Goal: Book appointment/travel/reservation

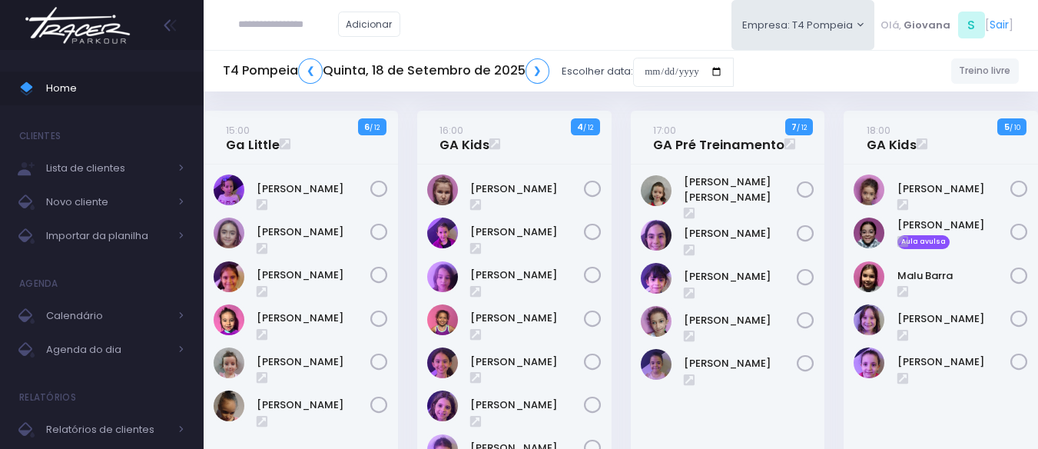
scroll to position [527, 0]
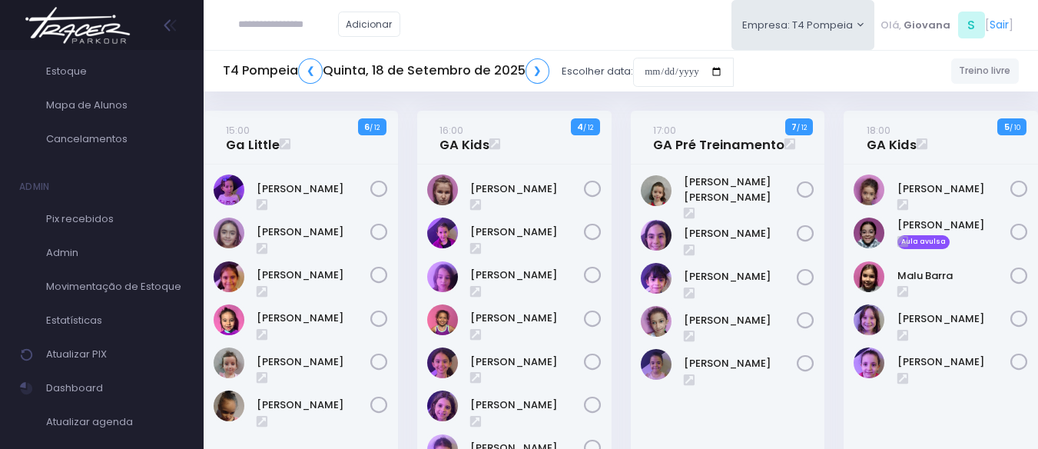
click at [247, 22] on input "text" at bounding box center [288, 24] width 100 height 29
paste input "**********"
type input "**********"
click input "submit" at bounding box center [0, 0] width 0 height 0
type input "**********"
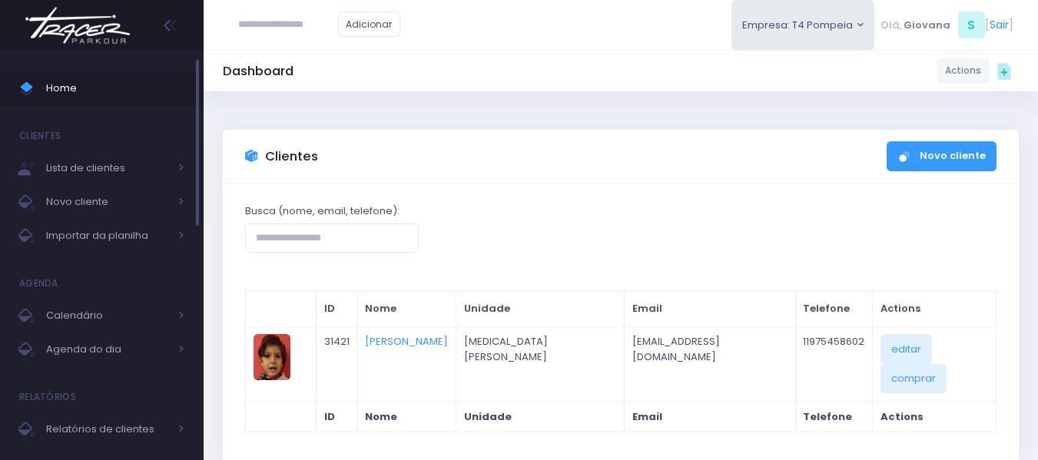
click at [110, 82] on span "Home" at bounding box center [115, 88] width 138 height 20
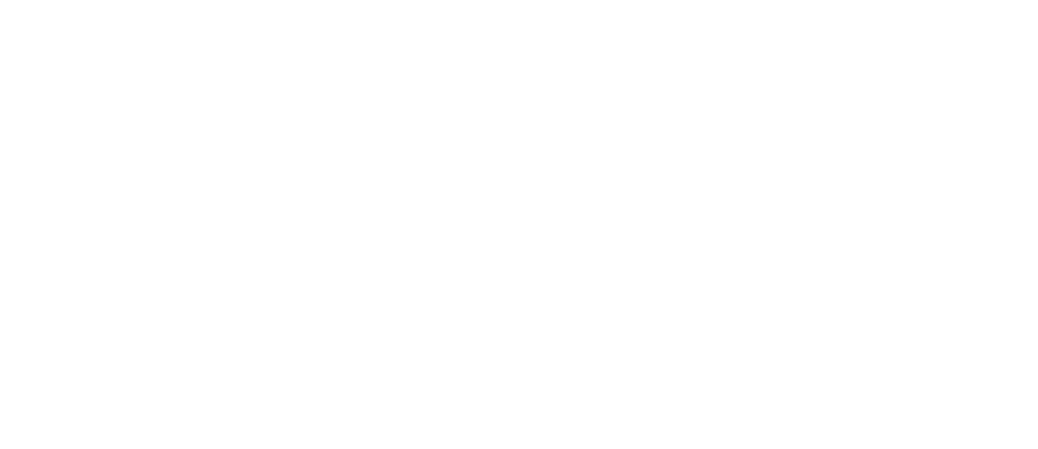
scroll to position [111, 0]
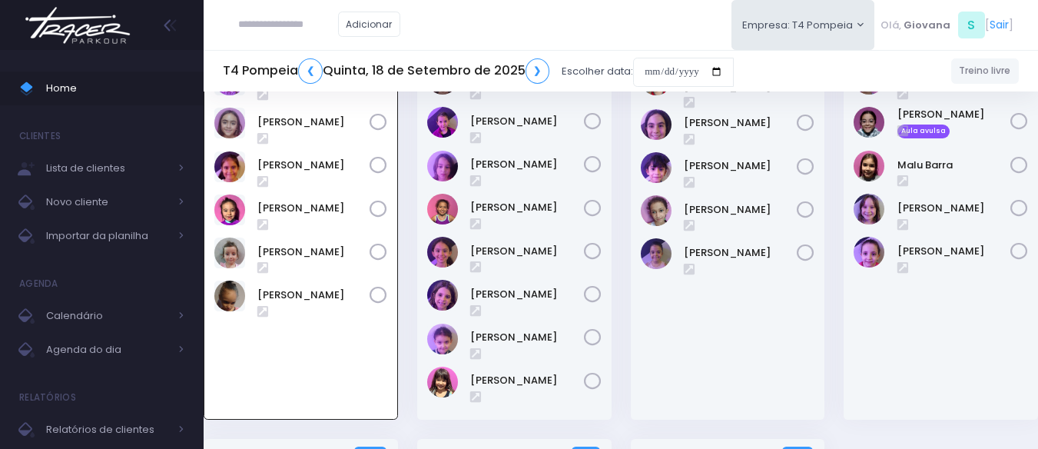
click at [744, 334] on div "[PERSON_NAME] [PERSON_NAME]" at bounding box center [728, 237] width 194 height 366
click at [406, 240] on div "15:00 Ga Little 0 6 / 12" at bounding box center [301, 219] width 214 height 439
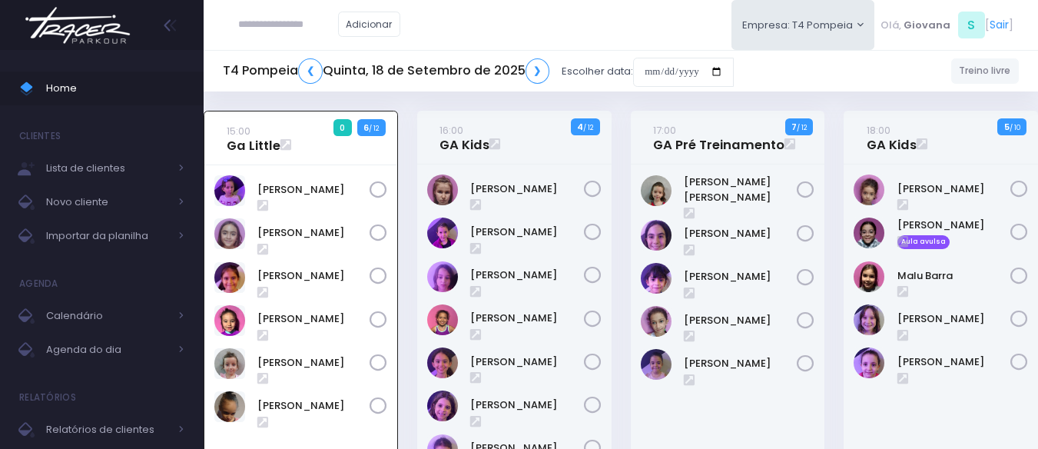
click at [406, 225] on div "15:00 Ga Little 0 6 / 12" at bounding box center [301, 330] width 214 height 439
click at [409, 213] on div "16:00 GA Kids 4 / 12" at bounding box center [514, 330] width 214 height 439
click at [117, 94] on span "Home" at bounding box center [115, 88] width 138 height 20
click at [398, 161] on div "15:00 Ga Little 0 6 / 12" at bounding box center [301, 330] width 214 height 439
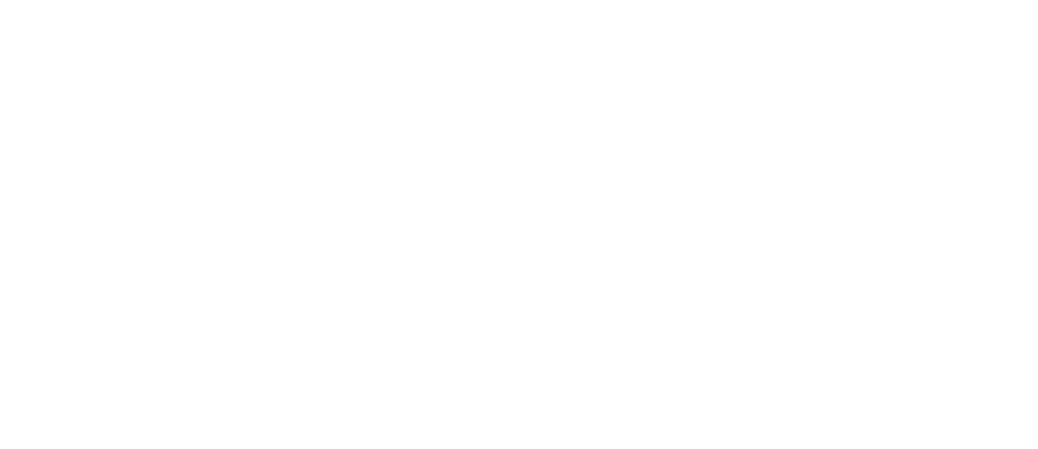
scroll to position [111, 0]
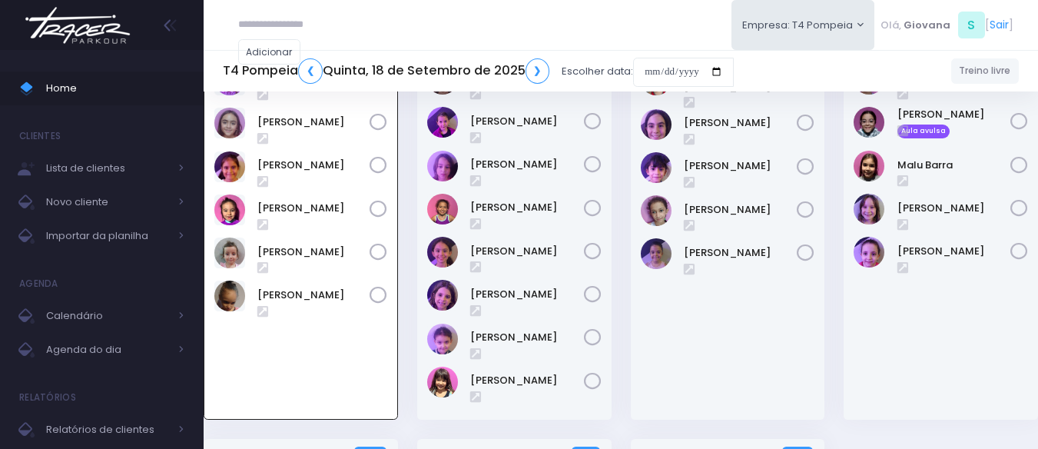
click at [270, 25] on input "text" at bounding box center [288, 24] width 100 height 29
paste input "**********"
type input "**********"
drag, startPoint x: 276, startPoint y: 20, endPoint x: 355, endPoint y: 29, distance: 79.6
click at [276, 20] on input "**********" at bounding box center [288, 24] width 100 height 29
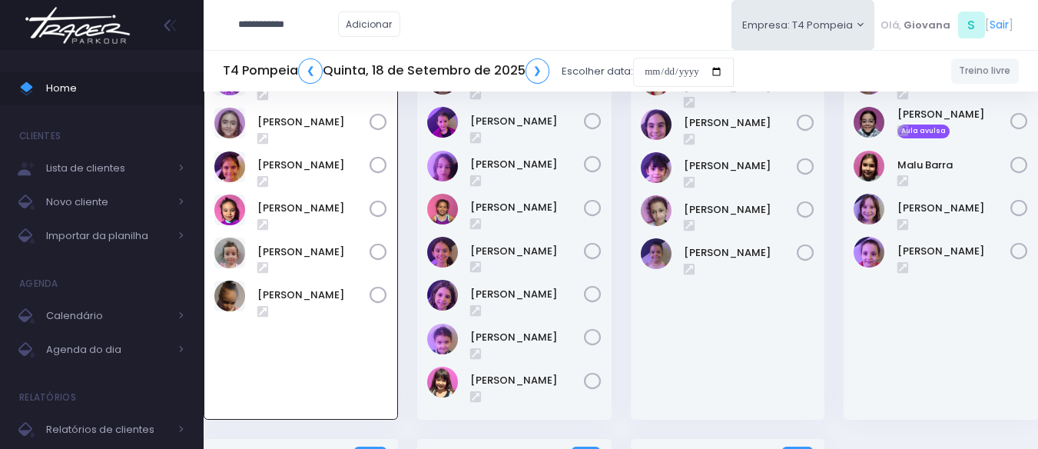
type input "**********"
click input "submit" at bounding box center [0, 0] width 0 height 0
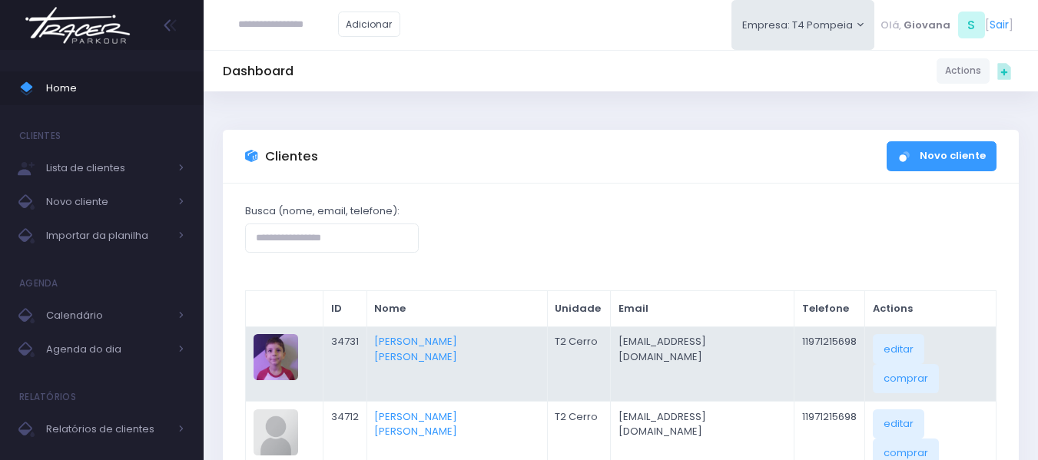
scroll to position [154, 0]
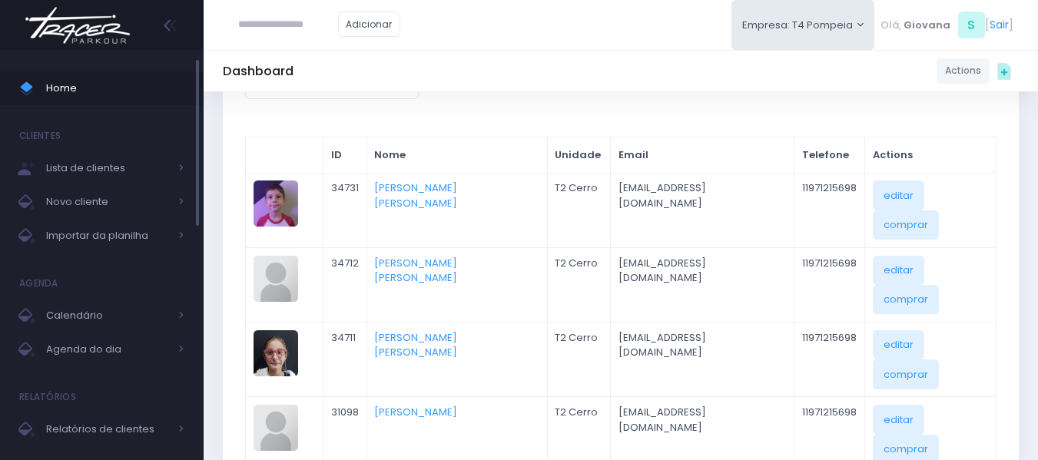
click at [138, 85] on span "Home" at bounding box center [115, 88] width 138 height 20
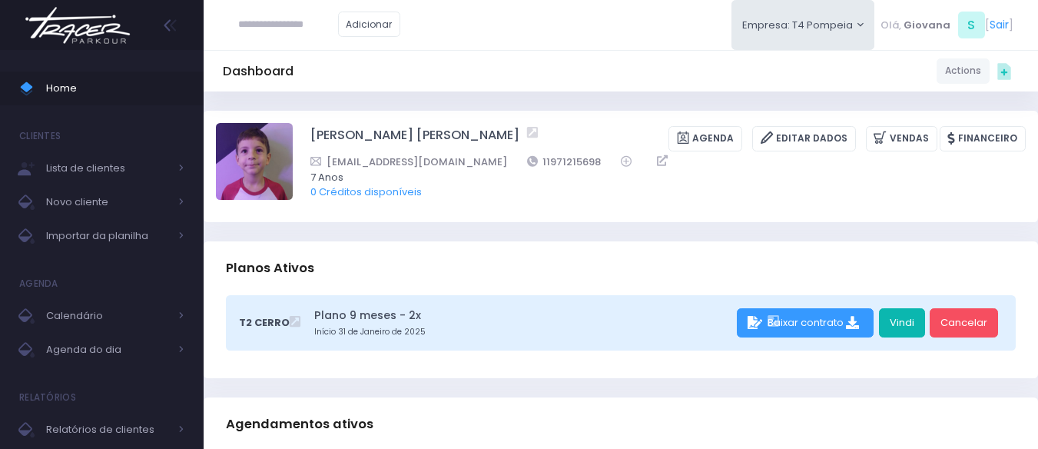
click at [902, 323] on link "Vindi" at bounding box center [902, 322] width 46 height 29
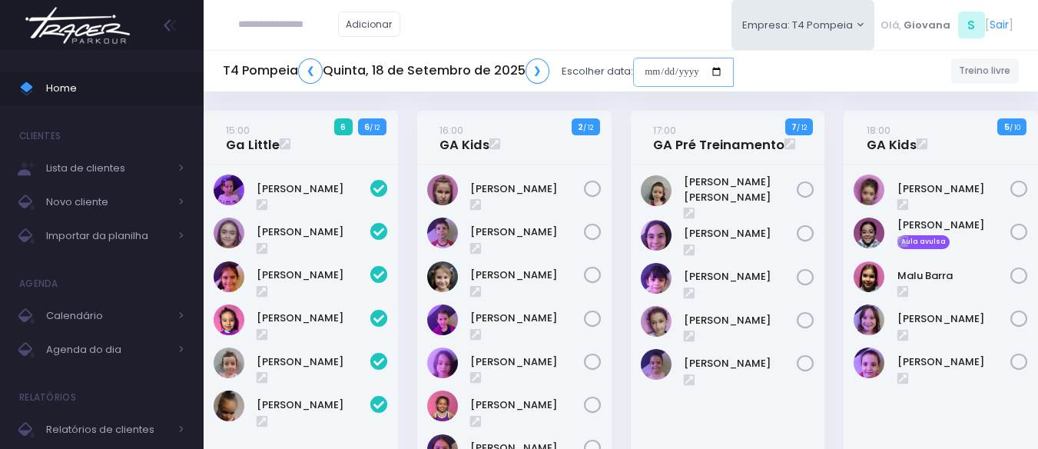
click at [680, 78] on input "date" at bounding box center [683, 72] width 101 height 29
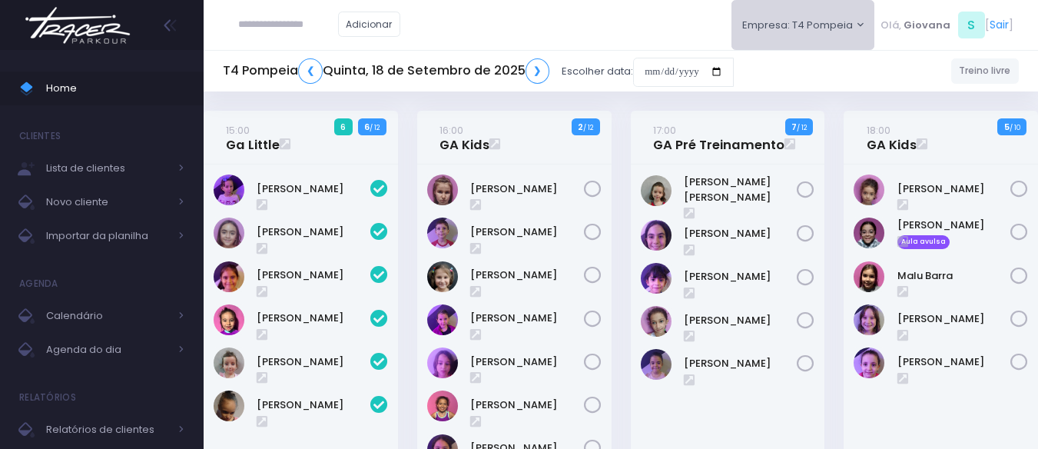
click at [816, 42] on button "Empresa: T4 Pompeia" at bounding box center [803, 25] width 144 height 50
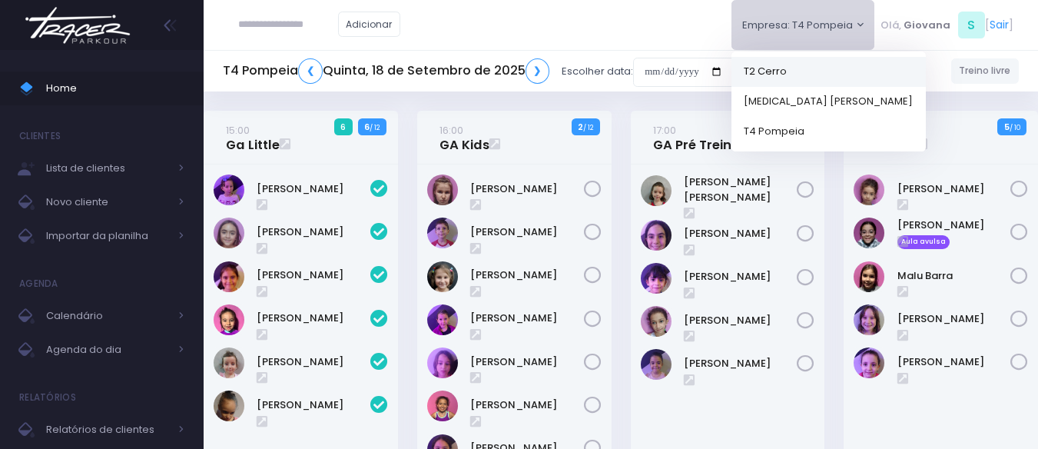
click at [803, 69] on link "T2 Cerro" at bounding box center [828, 71] width 194 height 30
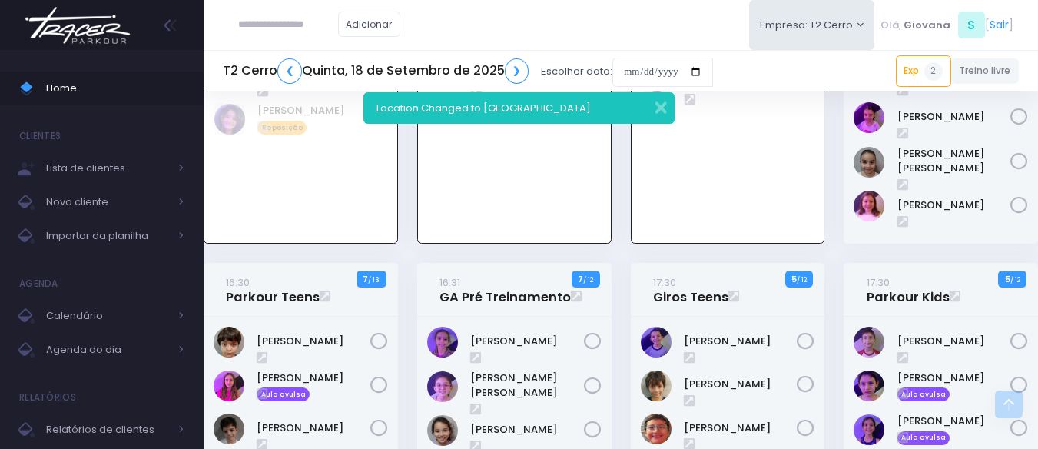
scroll to position [1413, 0]
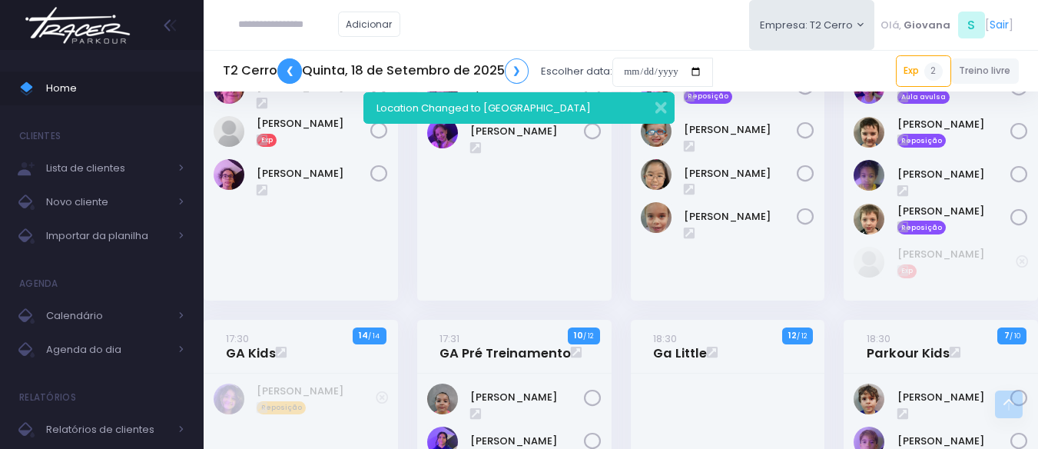
click at [296, 69] on link "❮" at bounding box center [289, 70] width 25 height 25
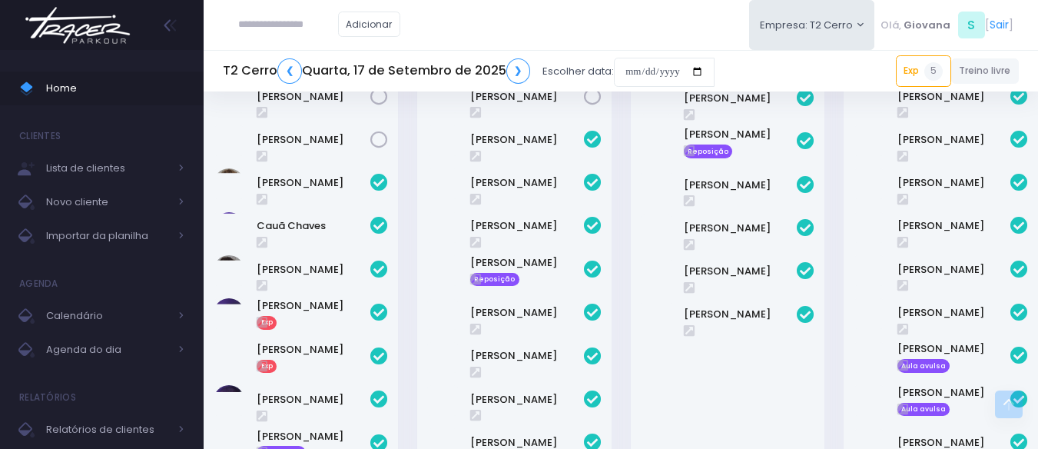
scroll to position [1459, 0]
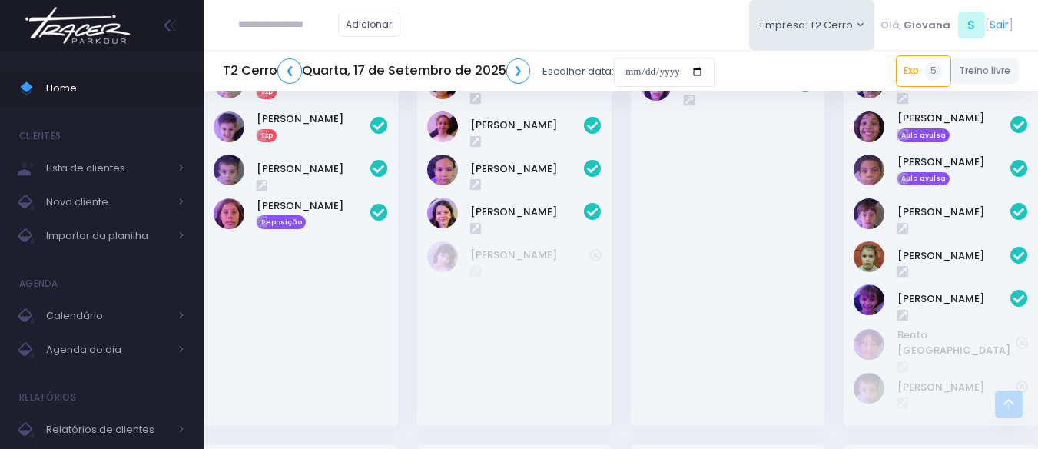
click at [641, 336] on div "Maria Olívia" at bounding box center [728, 112] width 194 height 627
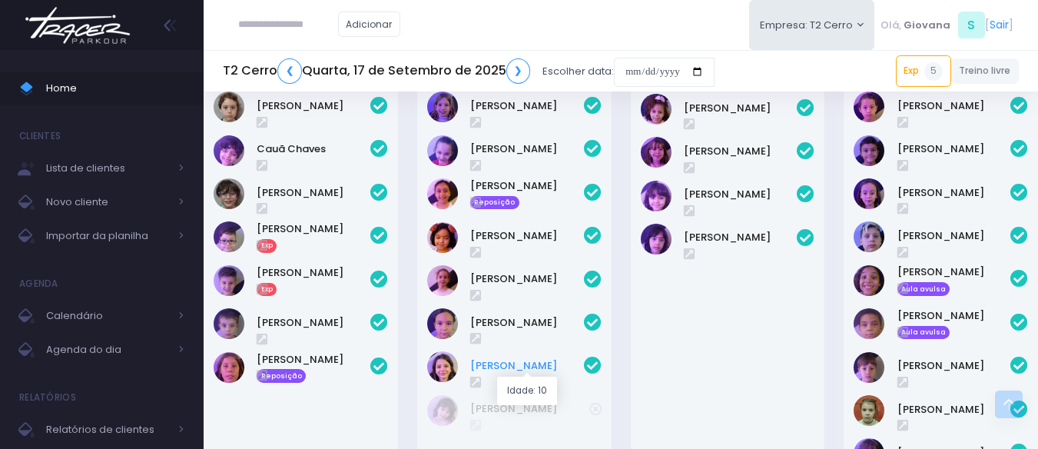
scroll to position [1229, 0]
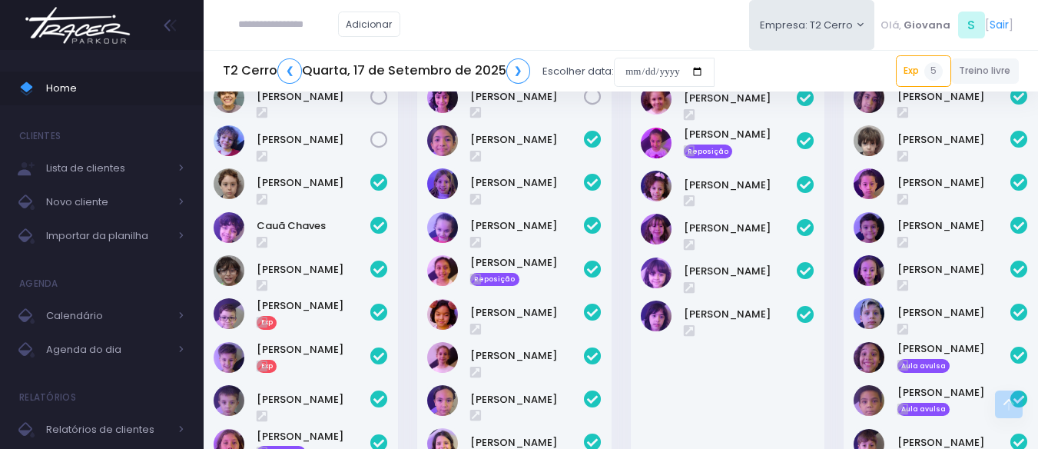
click at [627, 346] on div "18:31 GA Mini 6 5 / 12" at bounding box center [728, 325] width 214 height 700
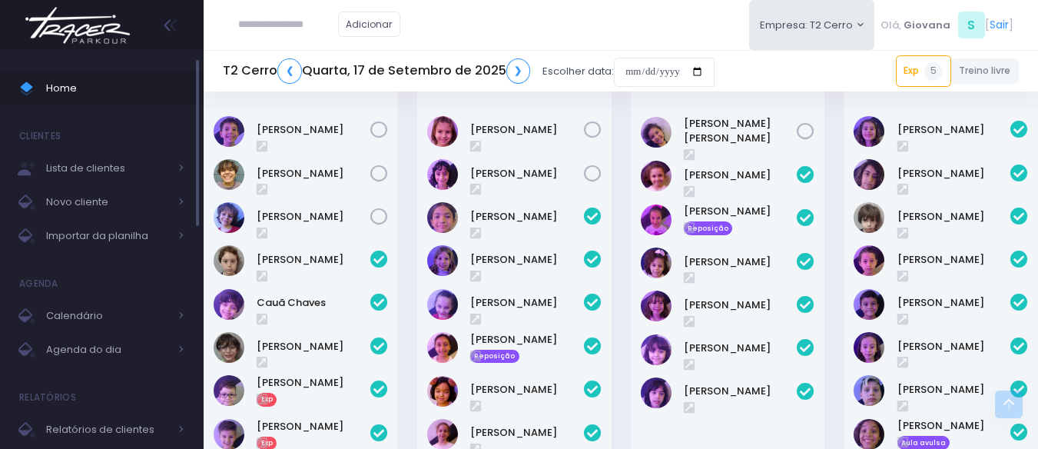
click at [105, 81] on span "Home" at bounding box center [115, 88] width 138 height 20
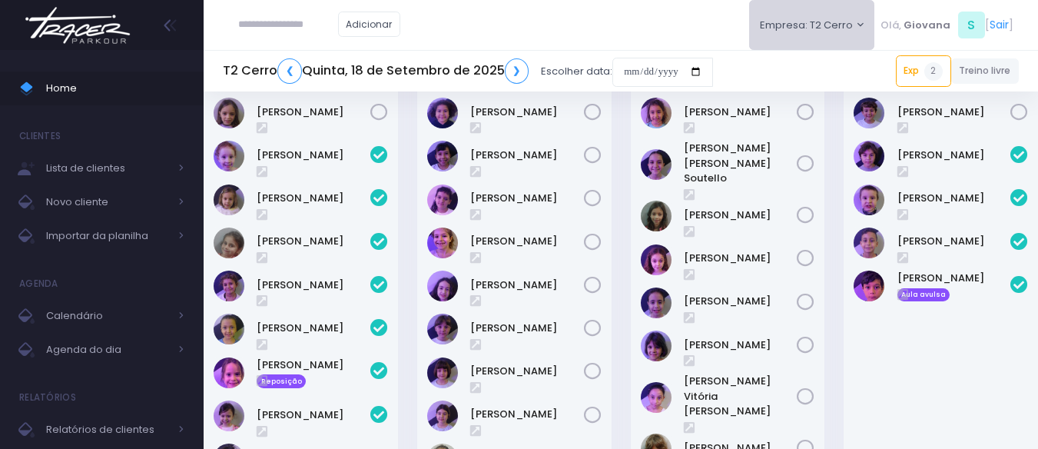
scroll to position [722, 0]
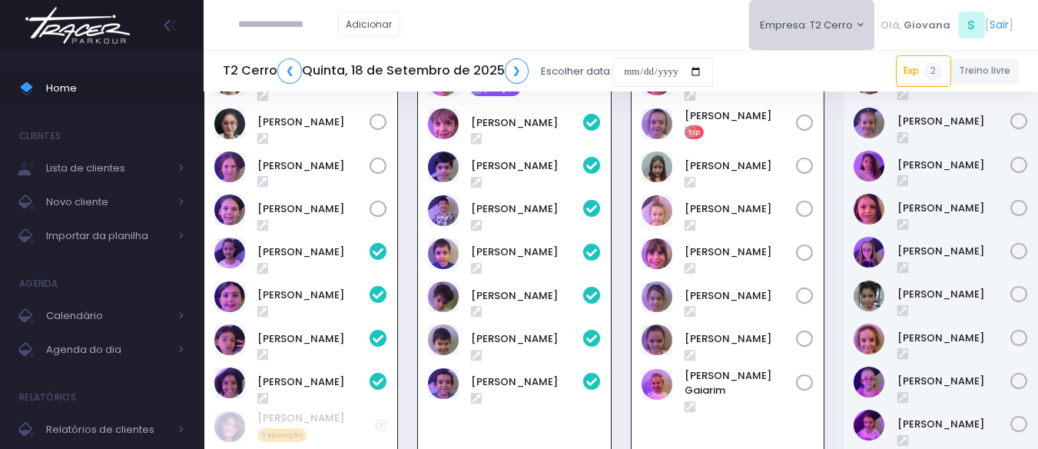
click at [800, 39] on button "Empresa: T2 Cerro" at bounding box center [812, 25] width 126 height 50
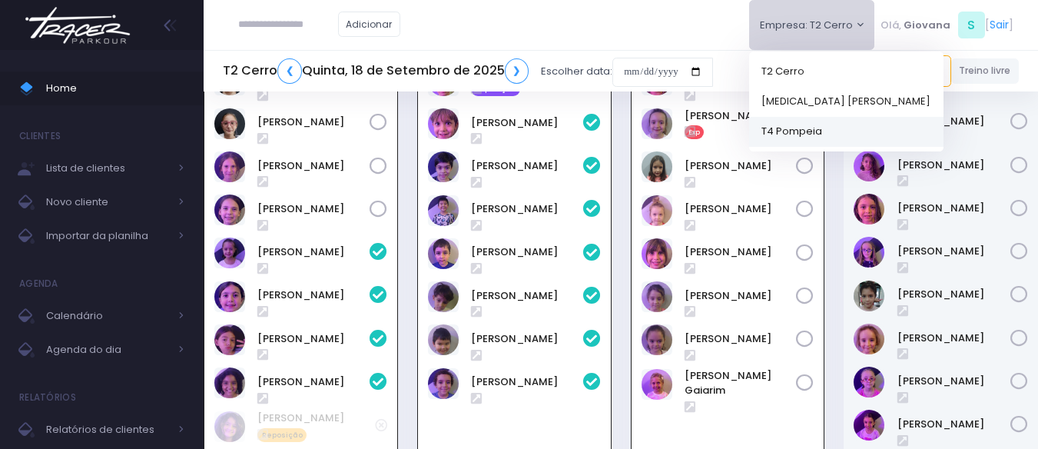
click at [809, 136] on link "T4 Pompeia" at bounding box center [846, 131] width 194 height 30
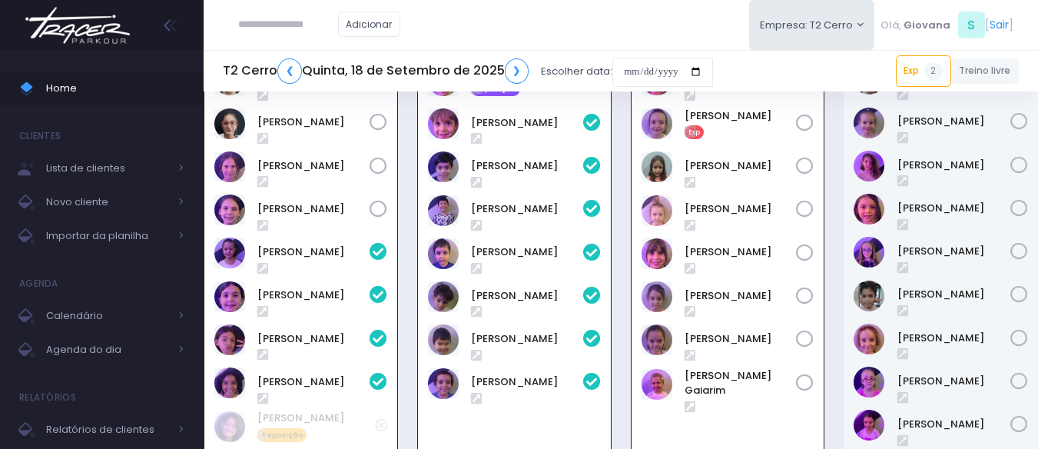
click at [836, 155] on div "16:30 GA Kids 2 / 13" at bounding box center [941, 285] width 214 height 570
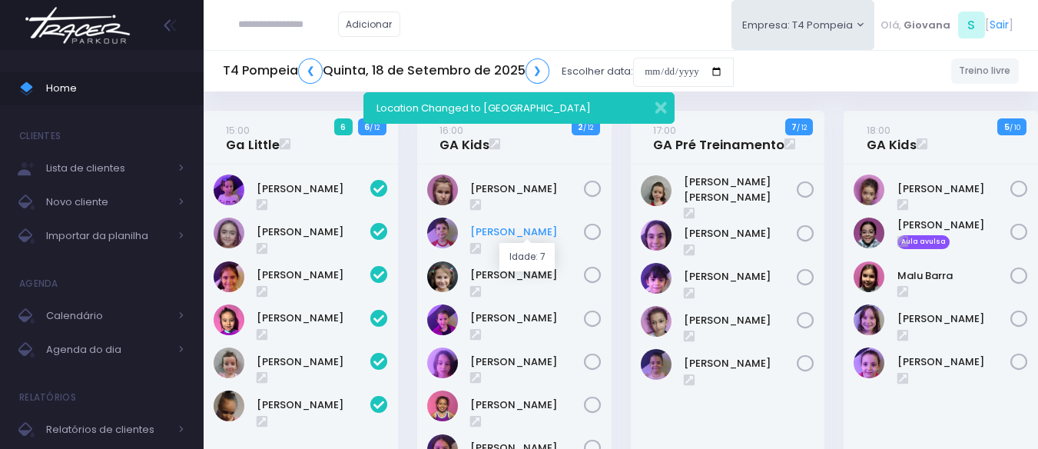
click at [508, 229] on link "[PERSON_NAME]" at bounding box center [527, 231] width 114 height 15
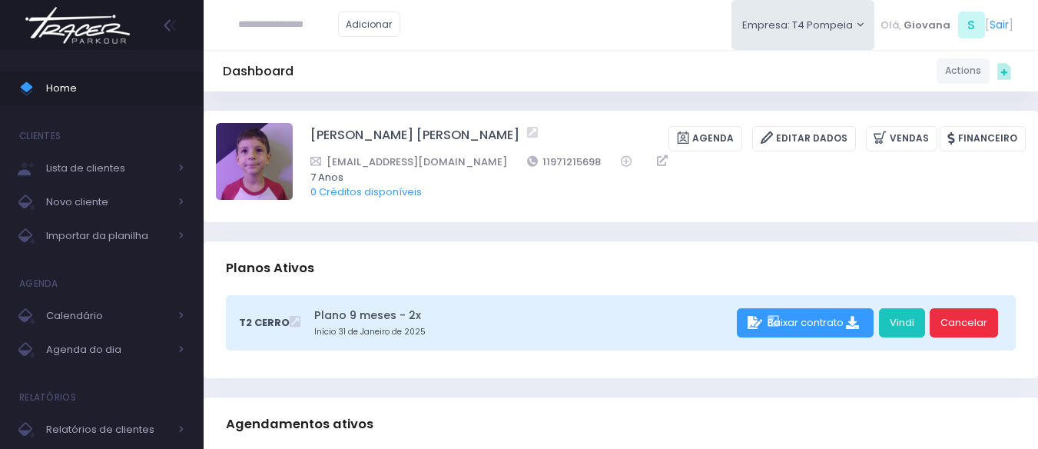
click at [953, 313] on link "Cancelar" at bounding box center [963, 322] width 68 height 29
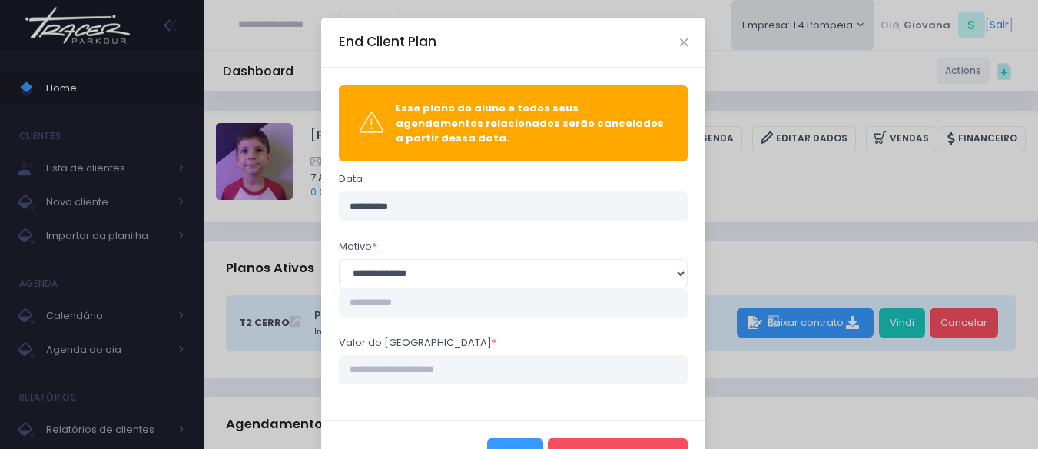
click at [525, 442] on button "Fechar" at bounding box center [515, 452] width 56 height 29
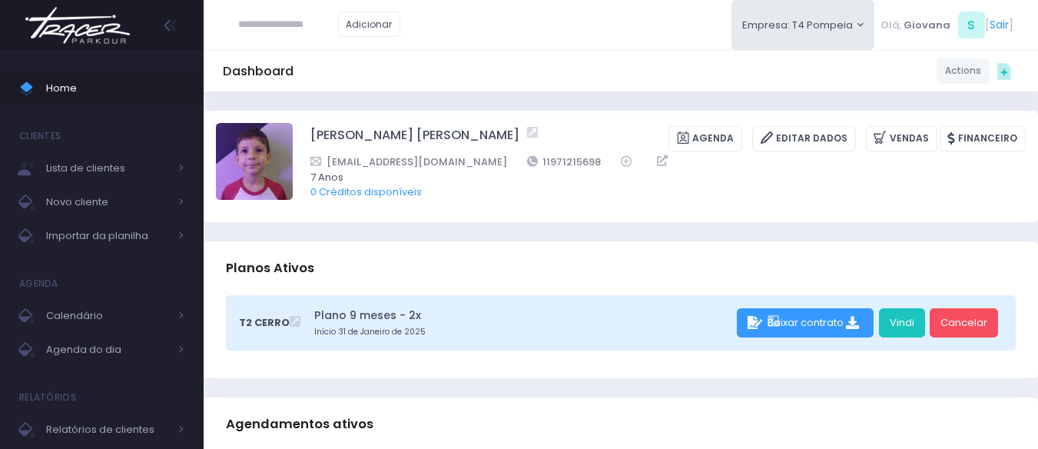
scroll to position [230, 0]
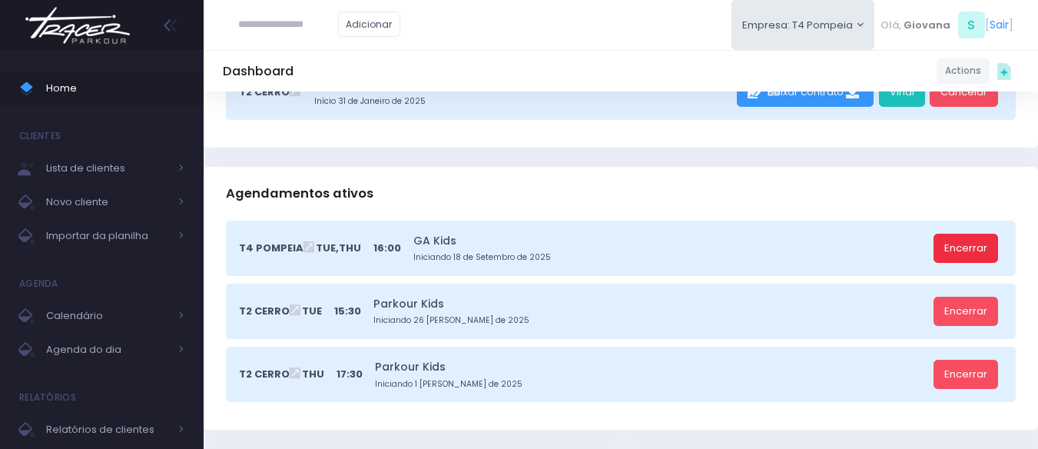
click at [962, 245] on link "Encerrar" at bounding box center [965, 247] width 65 height 29
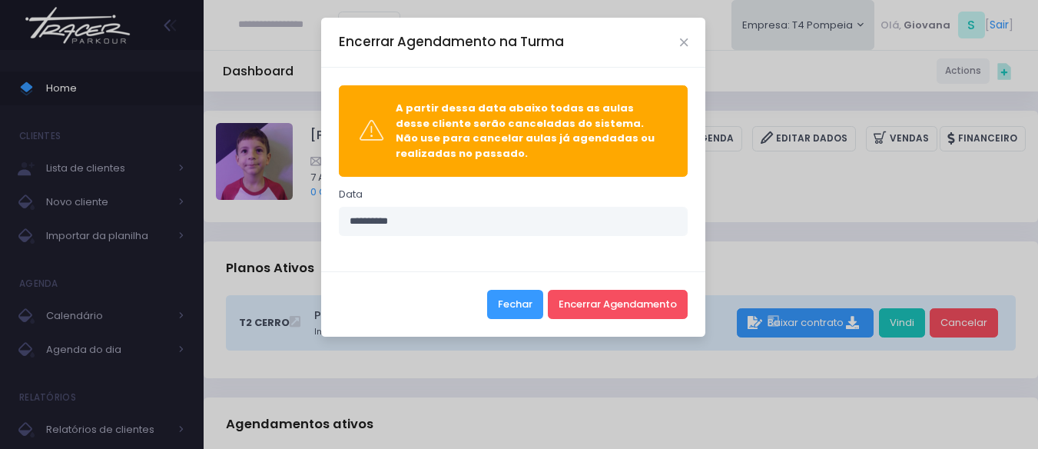
click at [511, 303] on button "Fechar" at bounding box center [515, 304] width 56 height 29
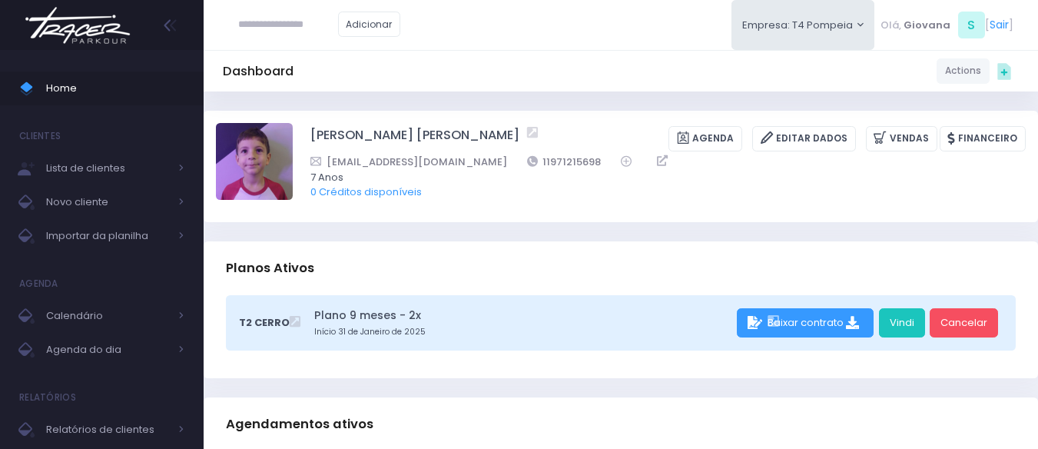
scroll to position [307, 0]
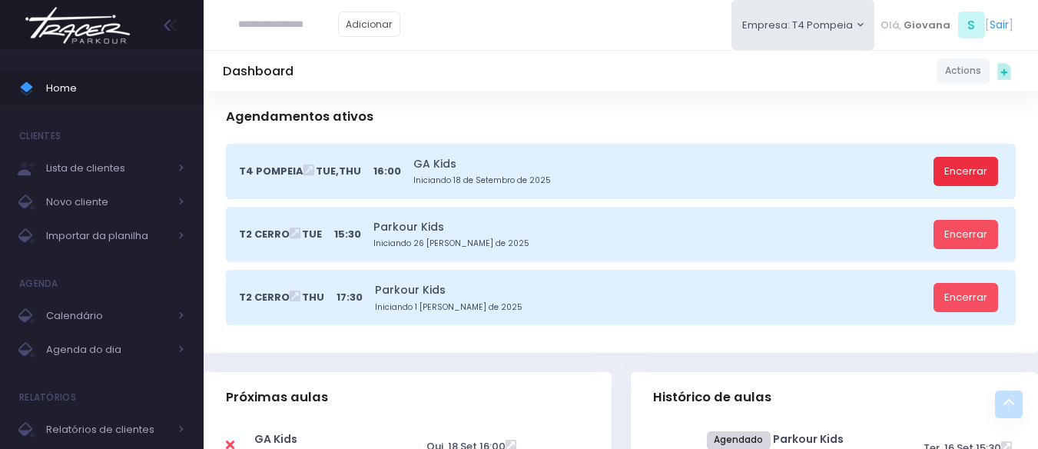
click at [962, 174] on link "Encerrar" at bounding box center [965, 171] width 65 height 29
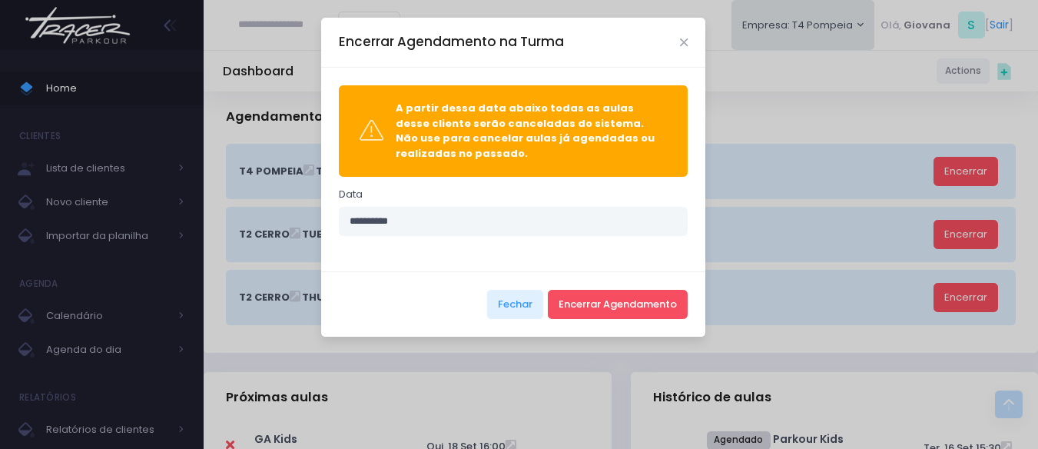
scroll to position [0, 0]
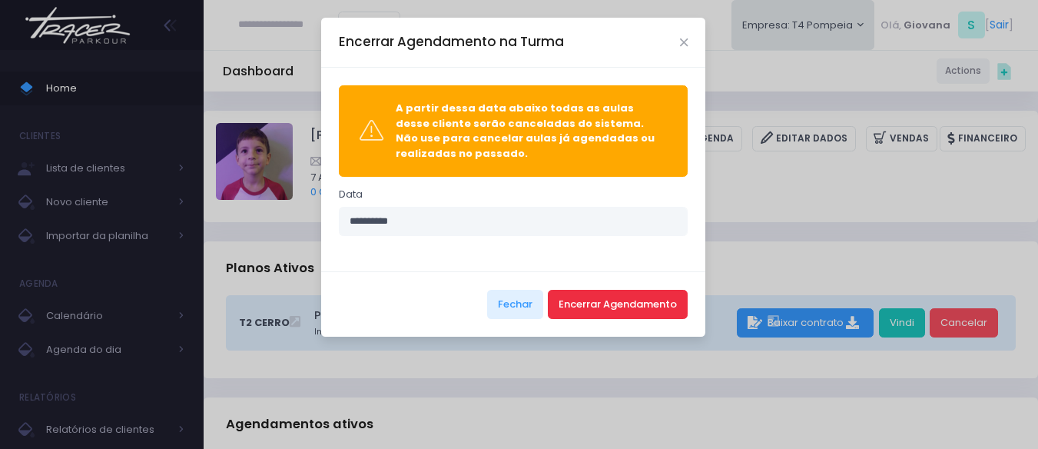
click at [657, 309] on button "Encerrar Agendamento" at bounding box center [618, 304] width 140 height 29
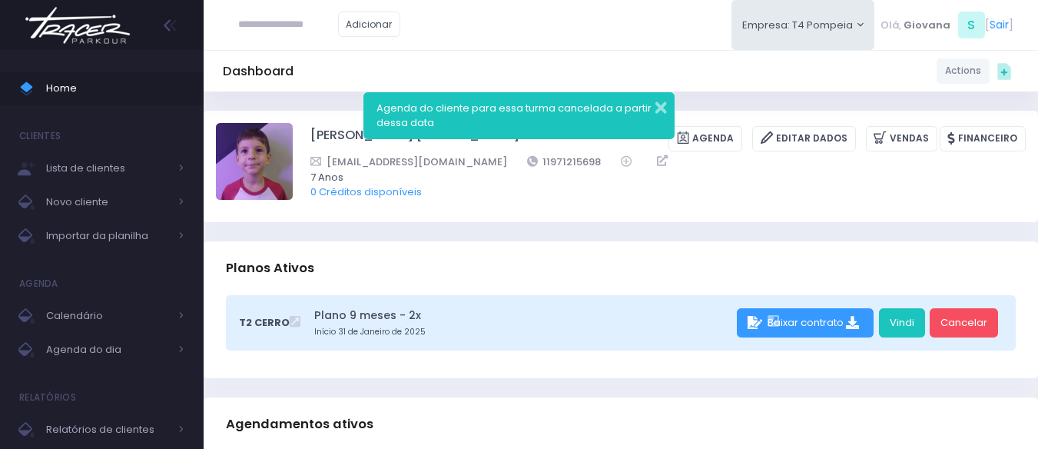
drag, startPoint x: 660, startPoint y: 110, endPoint x: 409, endPoint y: 101, distance: 252.0
click at [659, 110] on button "button" at bounding box center [650, 106] width 31 height 18
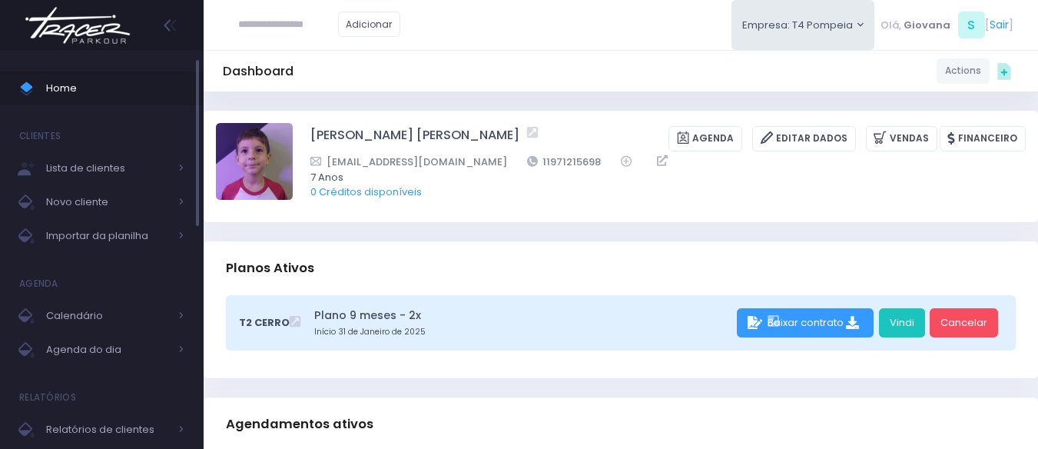
click at [102, 86] on span "Home" at bounding box center [115, 88] width 138 height 20
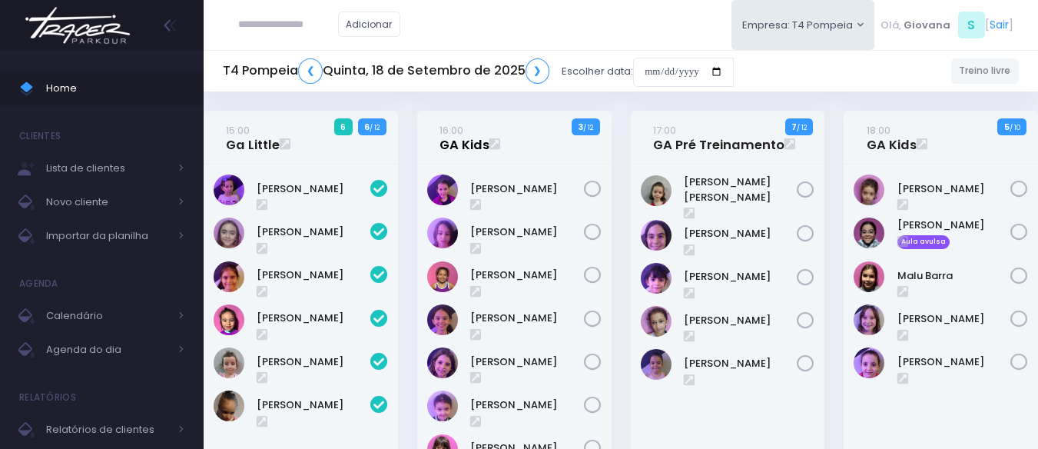
click at [458, 146] on link "16:00 GA Kids" at bounding box center [464, 137] width 50 height 31
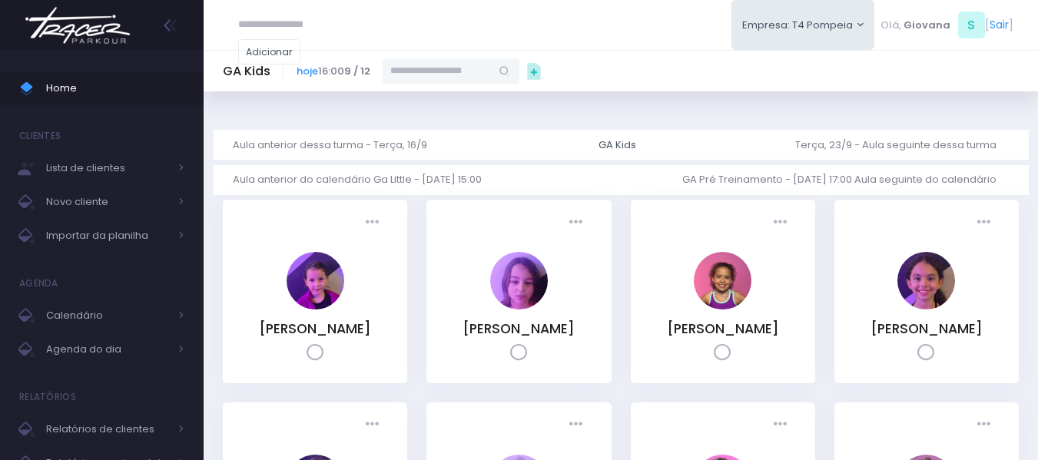
click at [491, 75] on input "text" at bounding box center [436, 70] width 108 height 25
click at [435, 68] on input "**********" at bounding box center [442, 70] width 120 height 29
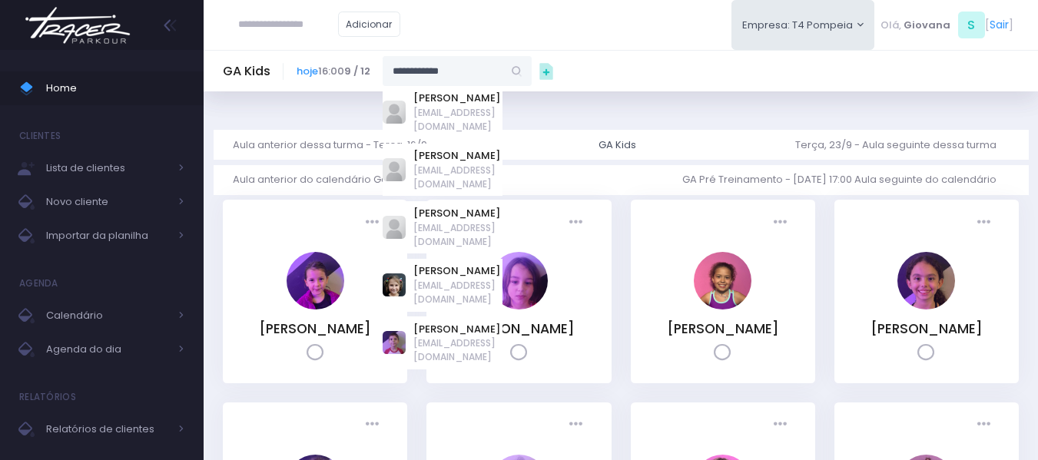
drag, startPoint x: 498, startPoint y: 67, endPoint x: 389, endPoint y: 70, distance: 109.9
click at [371, 63] on div "**********" at bounding box center [413, 70] width 235 height 29
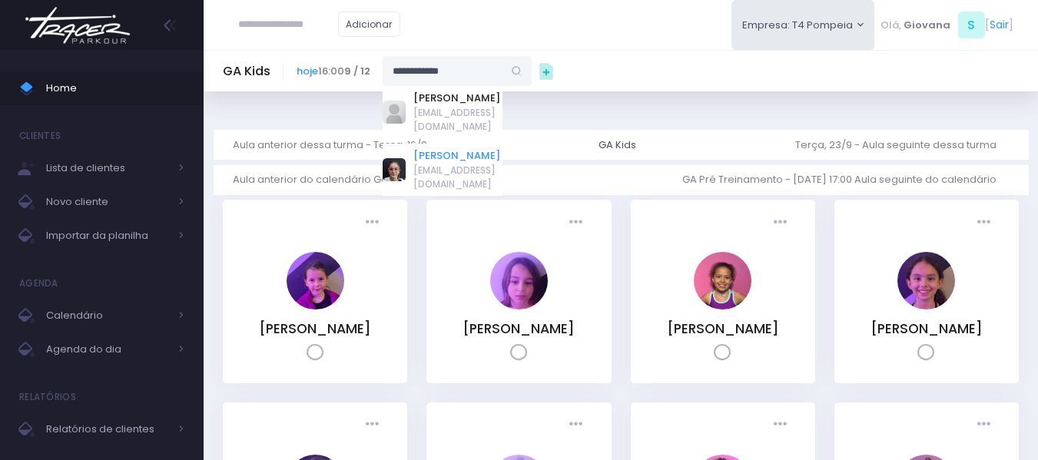
click at [462, 148] on link "[PERSON_NAME]" at bounding box center [457, 155] width 89 height 15
type input "**********"
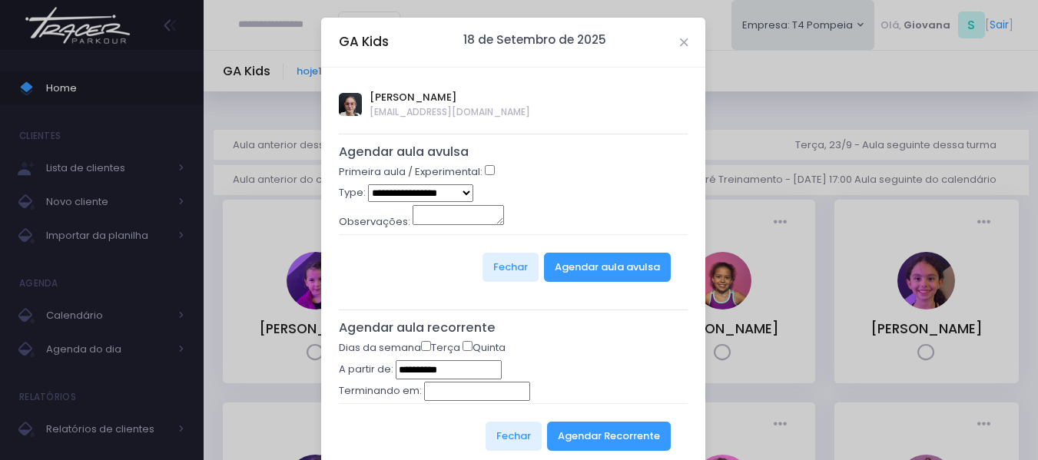
click at [441, 349] on label "Terça" at bounding box center [440, 347] width 39 height 15
click at [624, 440] on button "Agendar Recorrente" at bounding box center [609, 436] width 124 height 29
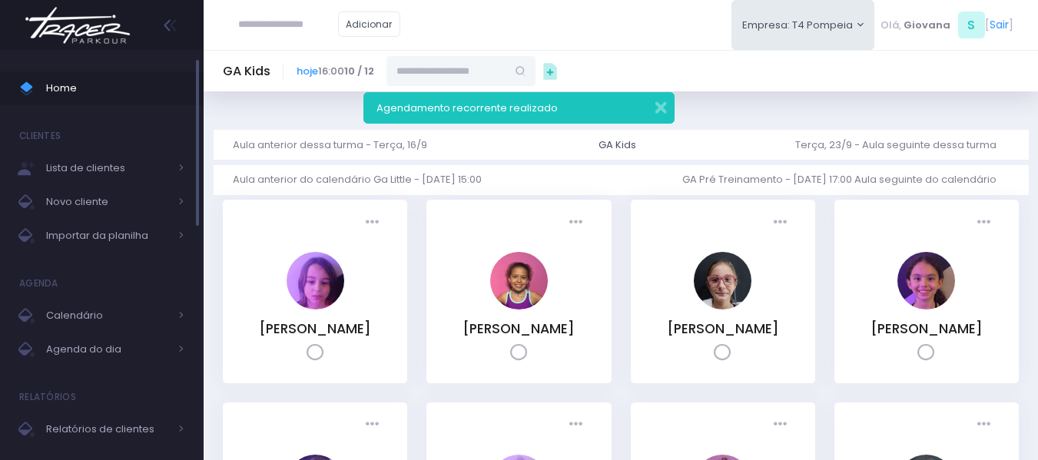
click at [82, 84] on span "Home" at bounding box center [115, 88] width 138 height 20
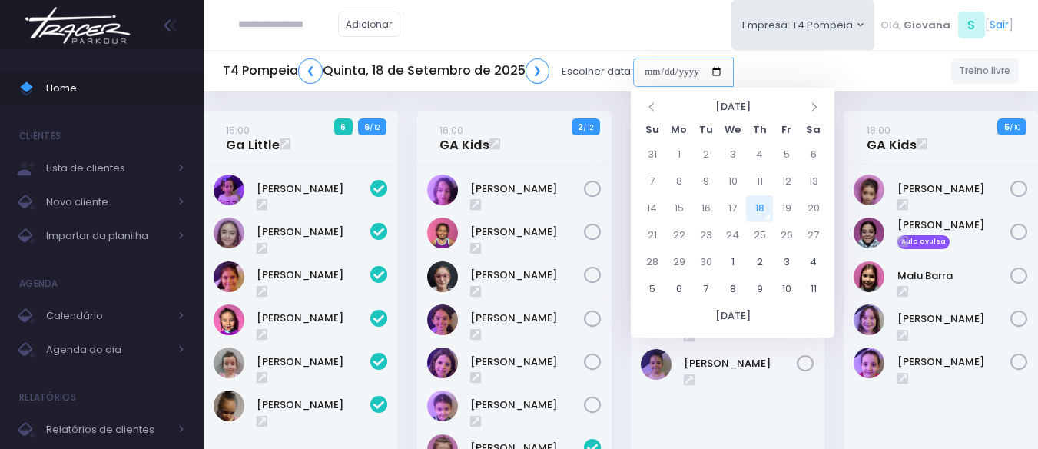
click at [679, 68] on input "date" at bounding box center [683, 72] width 101 height 29
click at [819, 210] on td "20" at bounding box center [812, 208] width 27 height 27
type input "**********"
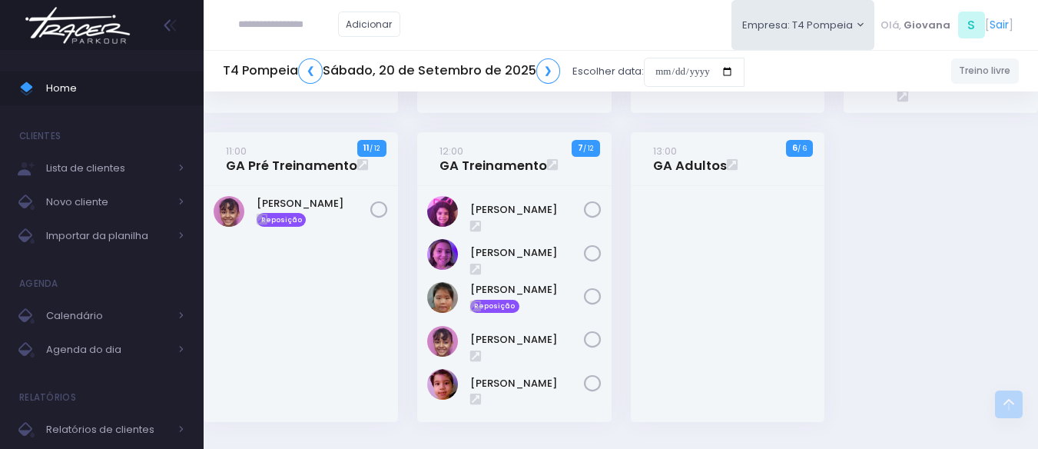
scroll to position [463, 0]
click at [78, 88] on span "Home" at bounding box center [115, 88] width 138 height 20
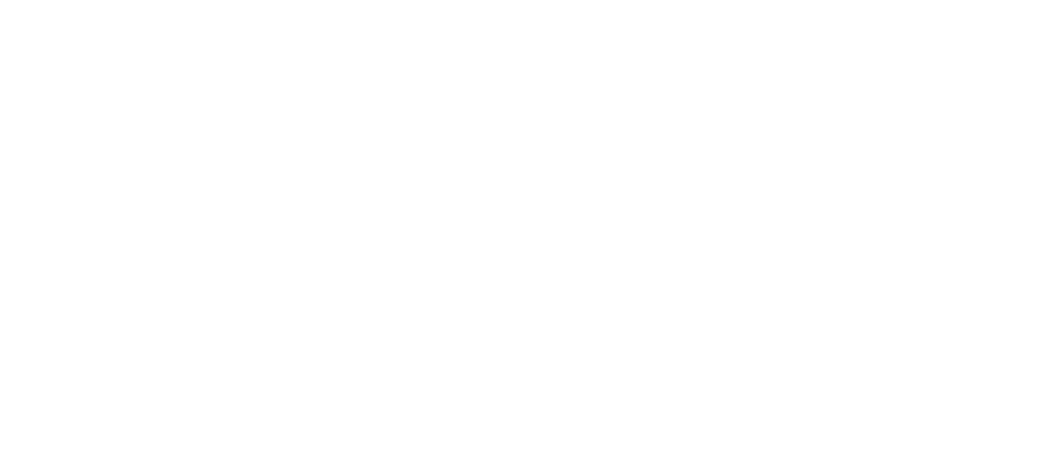
scroll to position [111, 0]
